Goal: Task Accomplishment & Management: Manage account settings

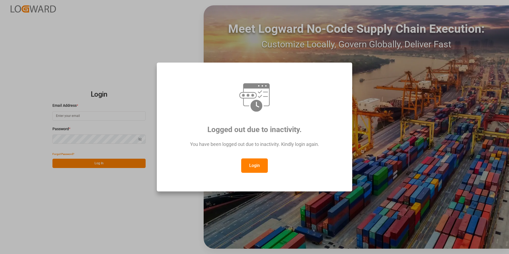
click at [252, 167] on button "Login" at bounding box center [254, 165] width 27 height 14
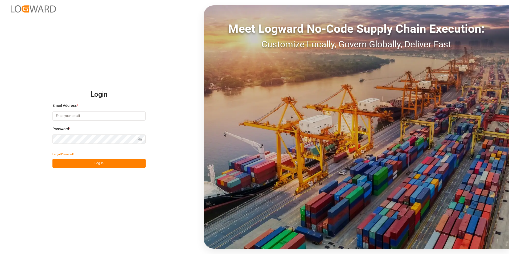
click at [86, 115] on input at bounding box center [98, 115] width 93 height 9
paste input "[EMAIL_ADDRESS][PERSON_NAME][DOMAIN_NAME]"
type input "[EMAIL_ADDRESS][PERSON_NAME][DOMAIN_NAME]"
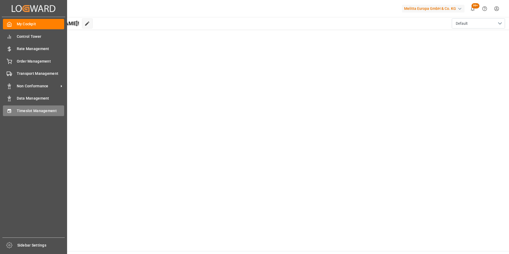
click at [38, 110] on span "Timeslot Management" at bounding box center [41, 111] width 48 height 6
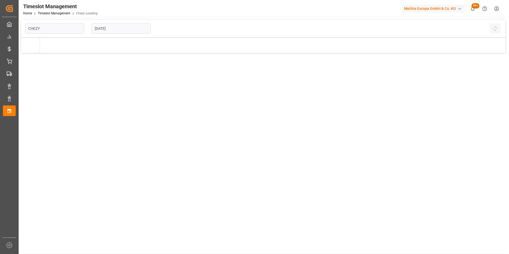
type input "Chezy Loading"
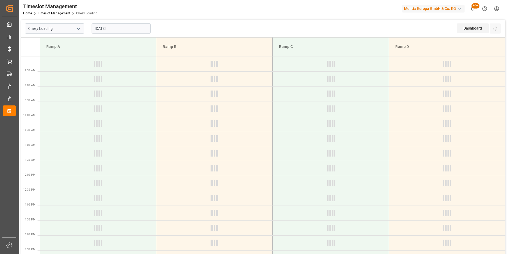
click at [104, 28] on input "[DATE]" at bounding box center [121, 28] width 59 height 10
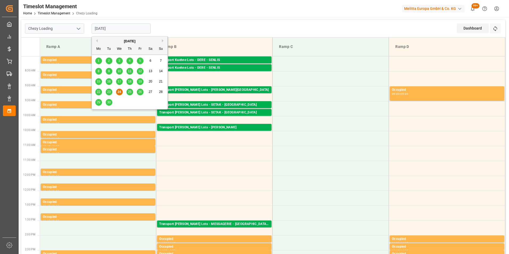
click at [141, 90] on span "26" at bounding box center [139, 92] width 3 height 4
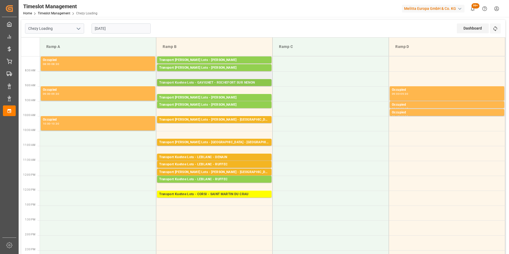
click at [240, 82] on div "Transport Kuehne Lots - GAVIGNET - ROCHEFORT SUR NENON" at bounding box center [214, 82] width 110 height 5
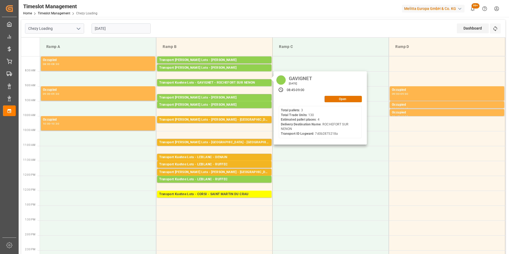
click at [110, 32] on input "[DATE]" at bounding box center [121, 28] width 59 height 10
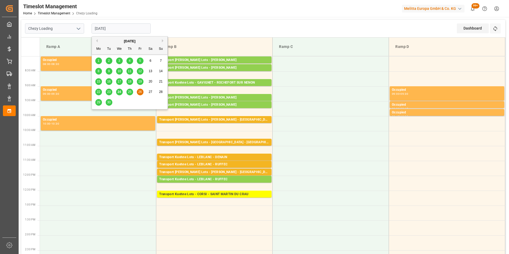
click at [130, 92] on span "25" at bounding box center [129, 92] width 3 height 4
type input "[DATE]"
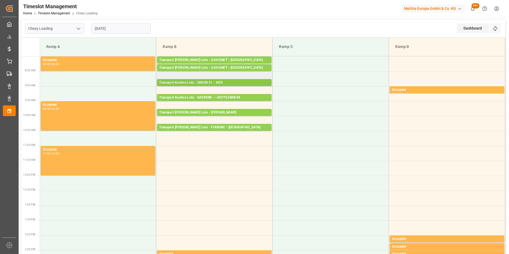
click at [226, 81] on div "Transport Kuehne Lots - SIMON 51 - MER" at bounding box center [214, 82] width 110 height 5
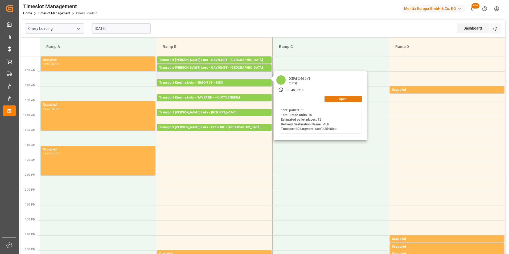
click at [337, 98] on button "Open" at bounding box center [342, 99] width 37 height 6
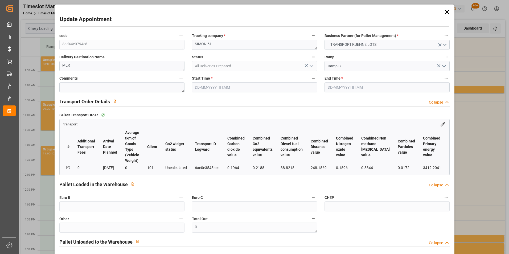
type input "[DATE] 08:45"
type input "[DATE] 09:00"
type input "[DATE] 13:14"
type input "[DATE] 11:22"
type input "[DATE]"
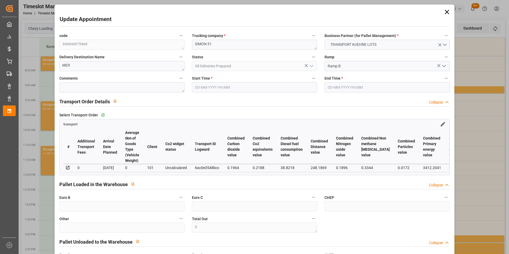
type input "[DATE]"
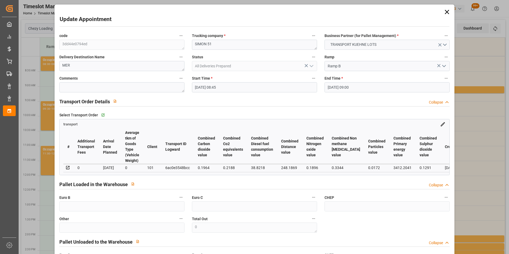
click at [461, 61] on div "Update Appointment code 3dd44e0794ed Trucking company * SIMON 51 Business Partn…" at bounding box center [254, 127] width 509 height 254
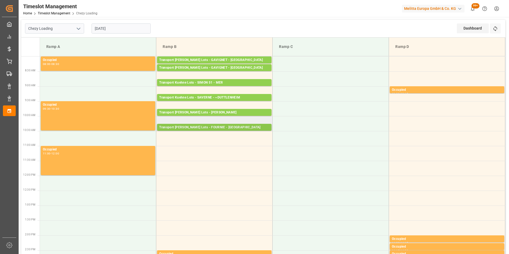
click at [231, 128] on div "Transport [PERSON_NAME] Lots - FOURNIE - [GEOGRAPHIC_DATA]" at bounding box center [214, 127] width 110 height 5
click at [213, 82] on div "Transport Kuehne Lots - SIMON 51 - MER" at bounding box center [214, 82] width 110 height 5
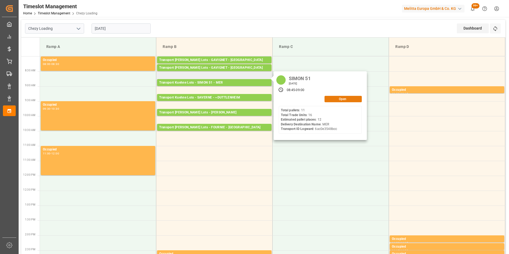
click at [338, 99] on button "Open" at bounding box center [342, 99] width 37 height 6
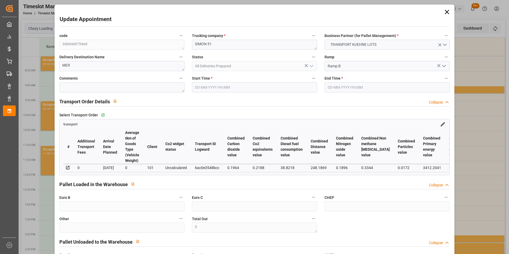
type input "[DATE] 08:45"
type input "[DATE] 09:00"
type input "[DATE] 13:14"
type input "[DATE] 11:22"
type input "[DATE]"
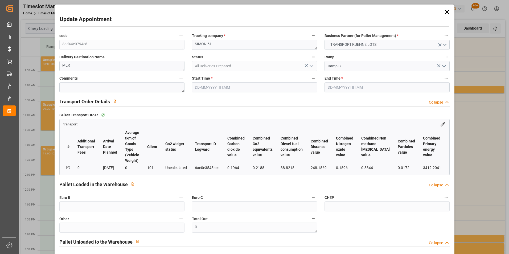
type input "[DATE]"
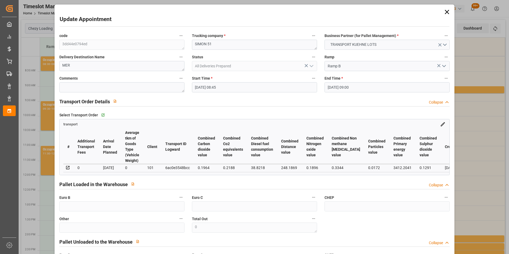
click at [462, 118] on div "Update Appointment code 3dd44e0794ed Trucking company * SIMON 51 Business Partn…" at bounding box center [254, 127] width 509 height 254
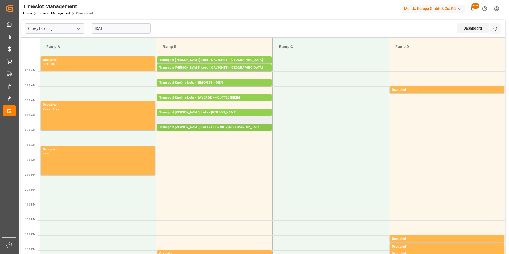
click at [230, 127] on div "Transport [PERSON_NAME] Lots - FOURNIE - [GEOGRAPHIC_DATA]" at bounding box center [214, 127] width 110 height 5
click at [219, 83] on div "Transport Kuehne Lots - SIMON 51 - MER" at bounding box center [214, 82] width 110 height 5
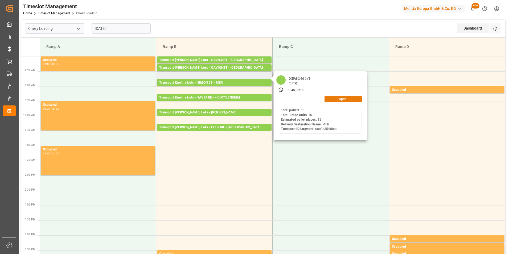
click at [344, 98] on button "Open" at bounding box center [342, 99] width 37 height 6
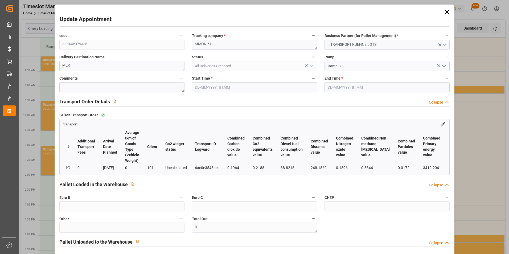
type input "[DATE] 08:45"
type input "[DATE] 09:00"
type input "[DATE] 13:14"
type input "[DATE] 11:22"
type input "[DATE]"
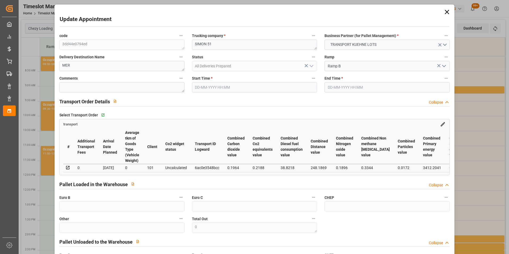
type input "[DATE]"
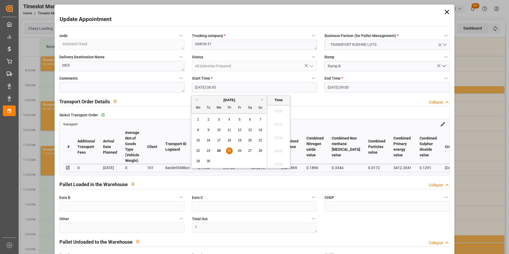
click at [218, 86] on input "[DATE] 08:45" at bounding box center [254, 87] width 125 height 10
click at [230, 149] on span "25" at bounding box center [228, 151] width 3 height 4
click at [281, 108] on li "10:45" at bounding box center [278, 109] width 23 height 13
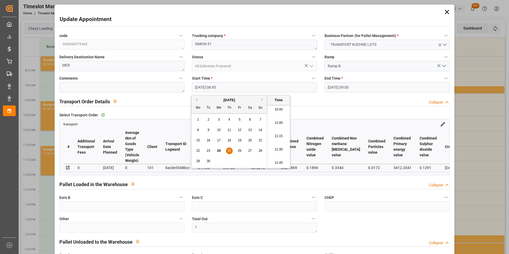
type input "[DATE] 10:45"
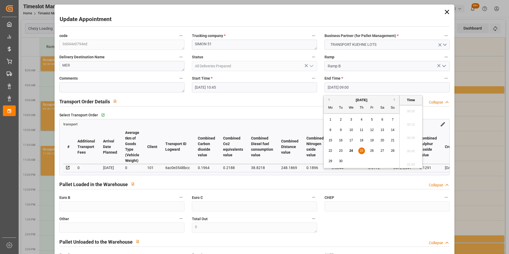
click at [339, 86] on input "[DATE] 09:00" at bounding box center [386, 87] width 125 height 10
click at [362, 152] on span "25" at bounding box center [360, 151] width 3 height 4
click at [412, 106] on li "11:00" at bounding box center [410, 109] width 23 height 13
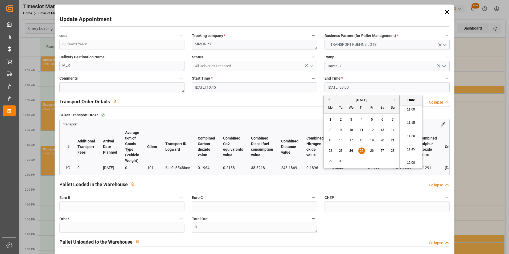
type input "[DATE] 11:00"
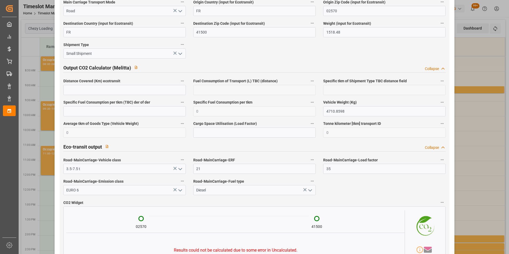
scroll to position [864, 0]
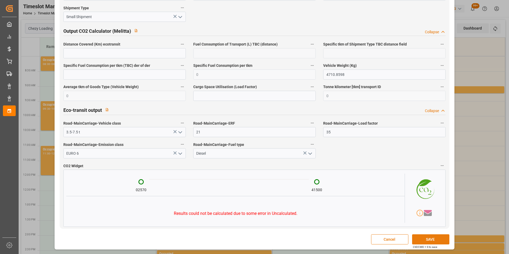
click at [421, 237] on button "SAVE" at bounding box center [430, 239] width 37 height 10
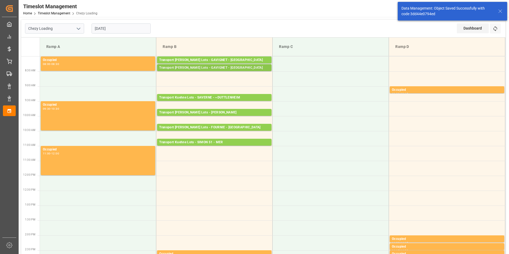
click at [236, 67] on div "Transport [PERSON_NAME] Lots - GAVIGNET - [GEOGRAPHIC_DATA]" at bounding box center [214, 67] width 110 height 5
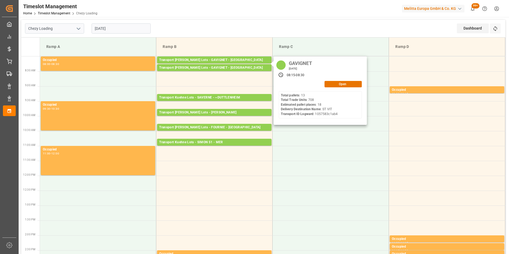
click at [120, 27] on input "[DATE]" at bounding box center [121, 28] width 59 height 10
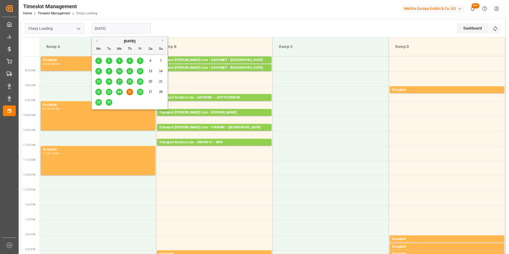
click at [140, 92] on span "26" at bounding box center [139, 92] width 3 height 4
type input "[DATE]"
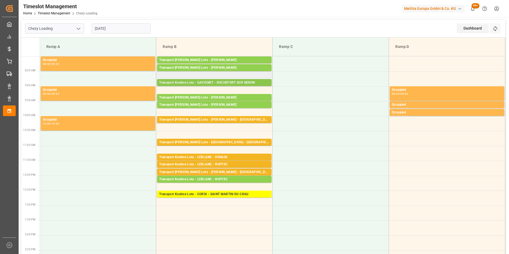
click at [243, 82] on div "Transport Kuehne Lots - GAVIGNET - ROCHEFORT SUR NENON" at bounding box center [214, 82] width 110 height 5
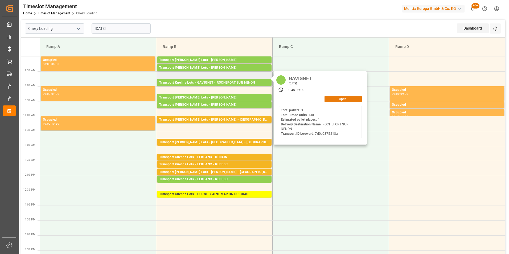
click at [338, 102] on div "Open" at bounding box center [320, 99] width 83 height 6
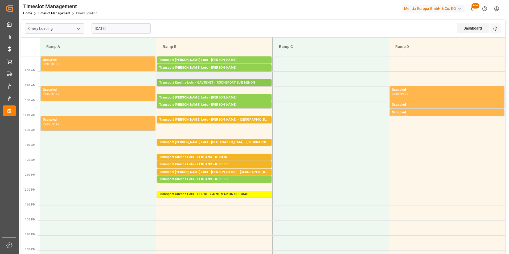
click at [254, 82] on div "Transport Kuehne Lots - GAVIGNET - ROCHEFORT SUR NENON" at bounding box center [214, 82] width 110 height 5
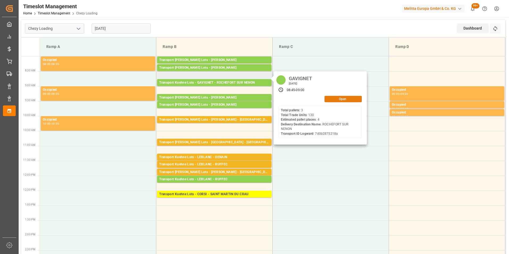
click at [341, 98] on button "Open" at bounding box center [342, 99] width 37 height 6
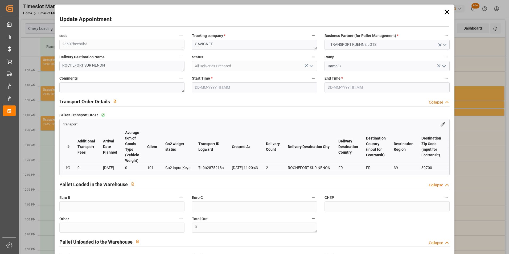
type input "[DATE] 08:45"
type input "[DATE] 09:00"
type input "[DATE] 15:16"
type input "[DATE] 11:20"
type input "[DATE]"
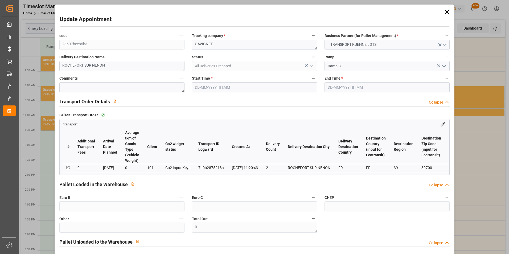
type input "[DATE]"
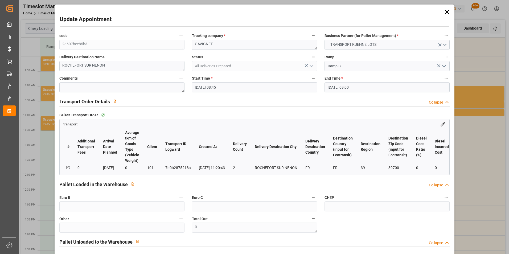
click at [210, 88] on input "[DATE] 08:45" at bounding box center [254, 87] width 125 height 10
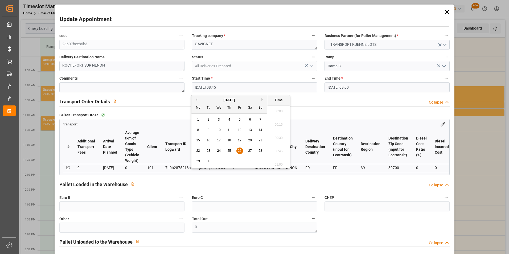
scroll to position [441, 0]
click at [229, 150] on span "25" at bounding box center [228, 151] width 3 height 4
click at [276, 122] on li "08:30" at bounding box center [278, 122] width 23 height 13
type input "[DATE] 08:30"
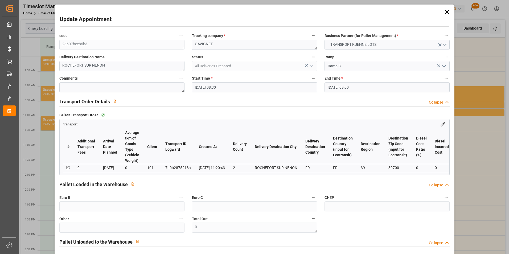
click at [339, 85] on input "[DATE] 09:00" at bounding box center [386, 87] width 125 height 10
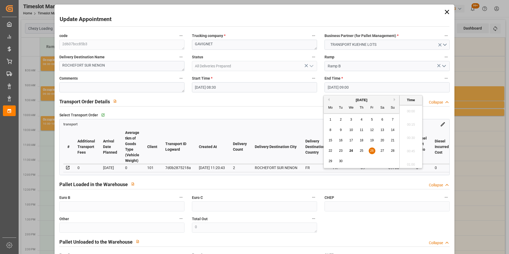
scroll to position [454, 0]
click at [360, 151] on span "25" at bounding box center [360, 151] width 3 height 4
click at [410, 124] on li "08:45" at bounding box center [410, 122] width 23 height 13
type input "[DATE] 08:45"
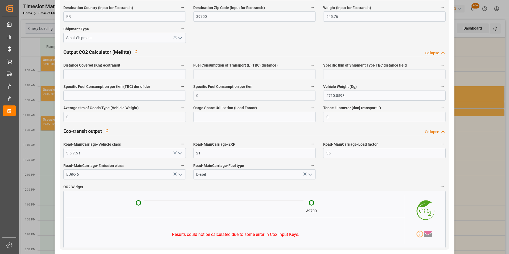
scroll to position [872, 0]
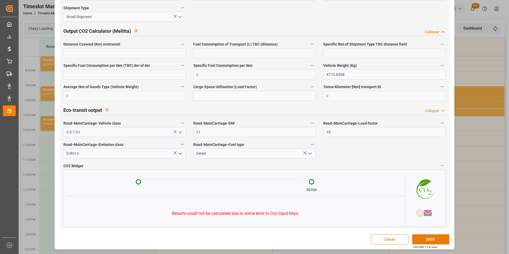
click at [435, 242] on button "SAVE" at bounding box center [430, 239] width 37 height 10
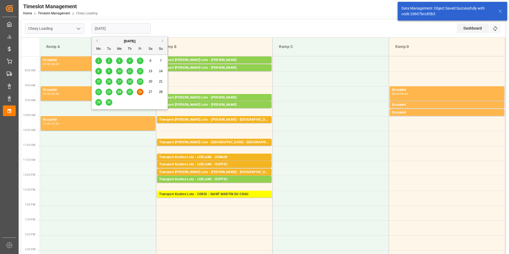
click at [110, 28] on input "[DATE]" at bounding box center [121, 28] width 59 height 10
click at [130, 90] on div "25" at bounding box center [129, 92] width 7 height 6
type input "[DATE]"
